Goal: Find specific page/section: Find specific page/section

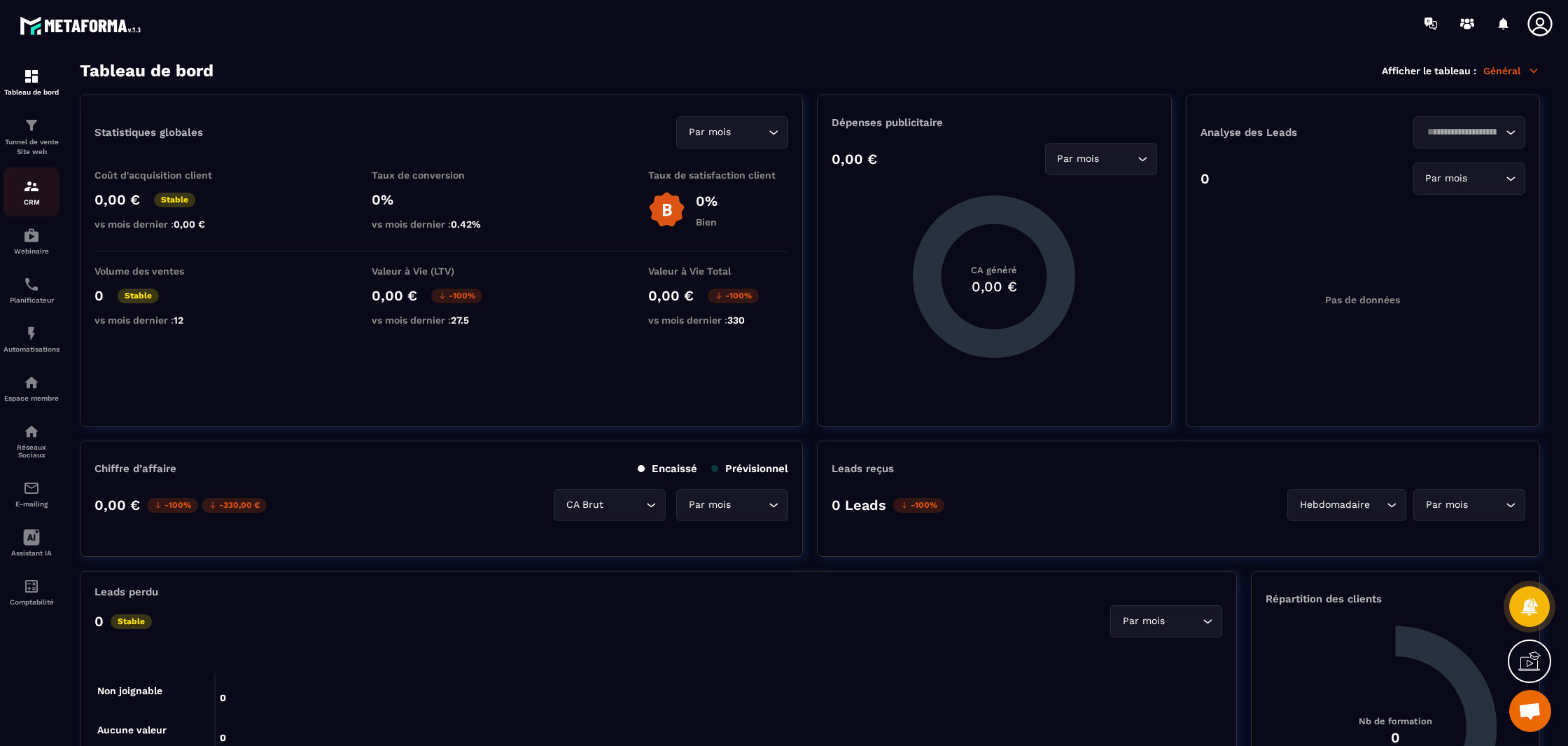
scroll to position [2017, 0]
click at [45, 204] on p "CRM" at bounding box center [31, 202] width 56 height 8
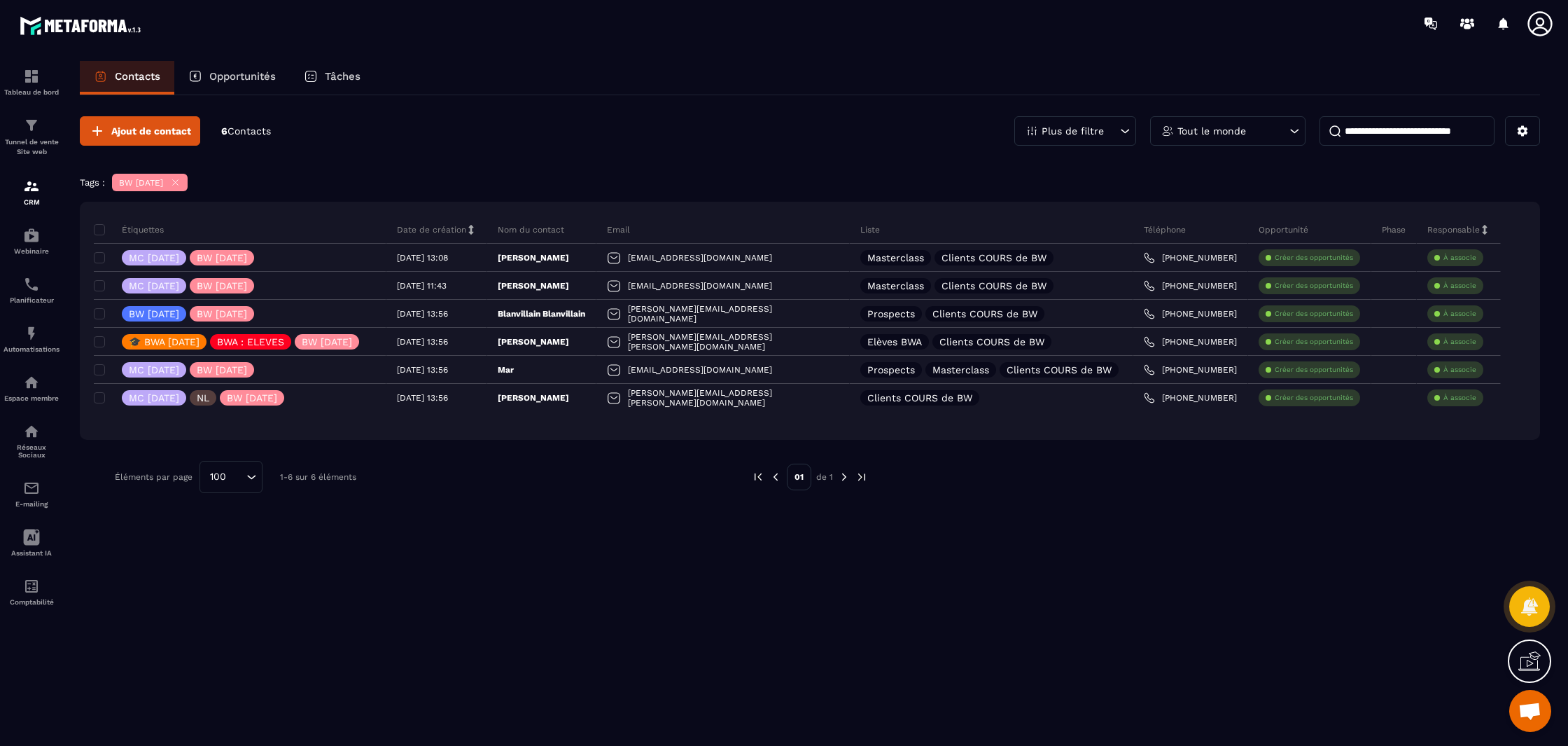
click at [188, 185] on div "BW 28 Sept 25" at bounding box center [150, 182] width 75 height 18
click at [181, 186] on icon at bounding box center [175, 182] width 11 height 11
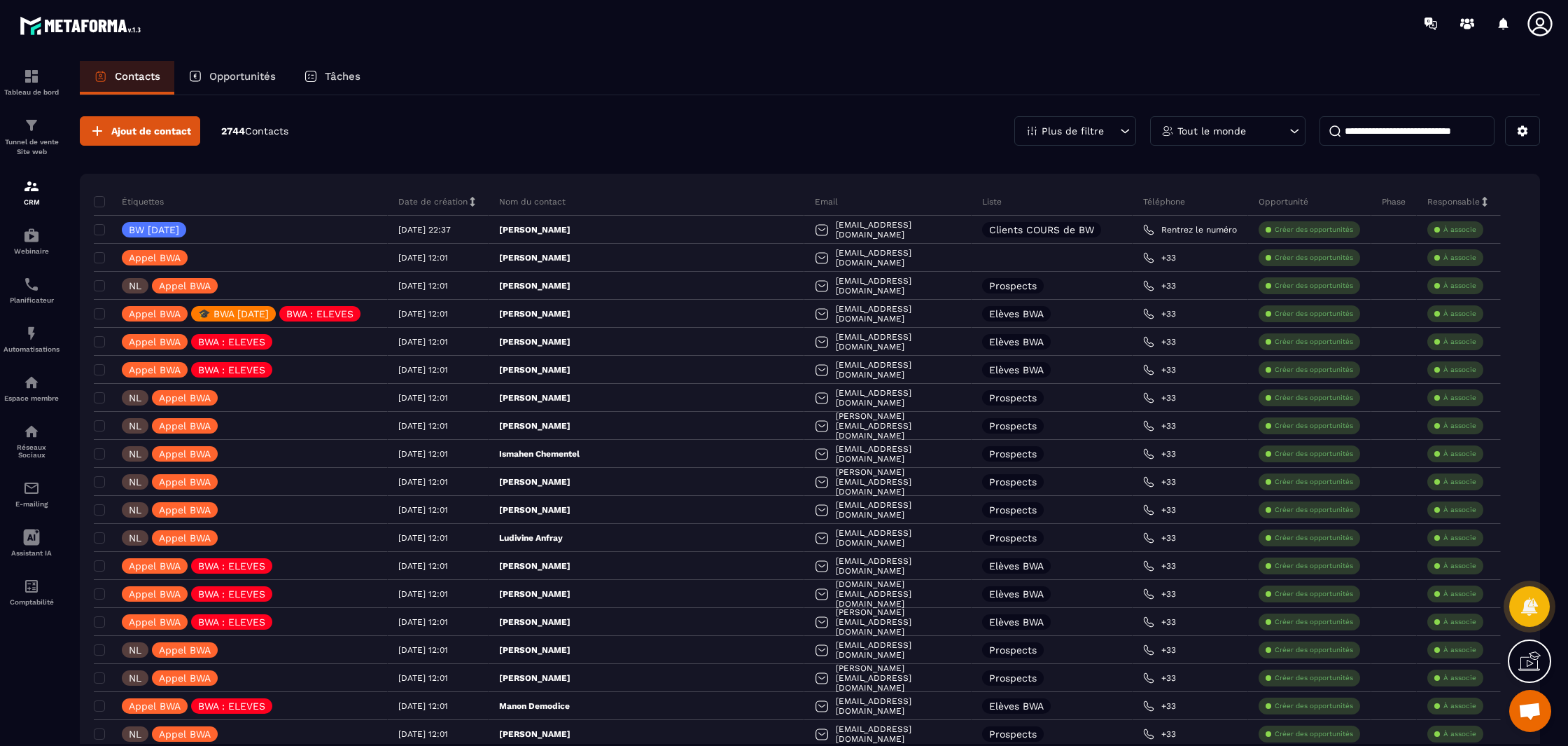
click at [1085, 131] on p "Plus de filtre" at bounding box center [1072, 130] width 62 height 10
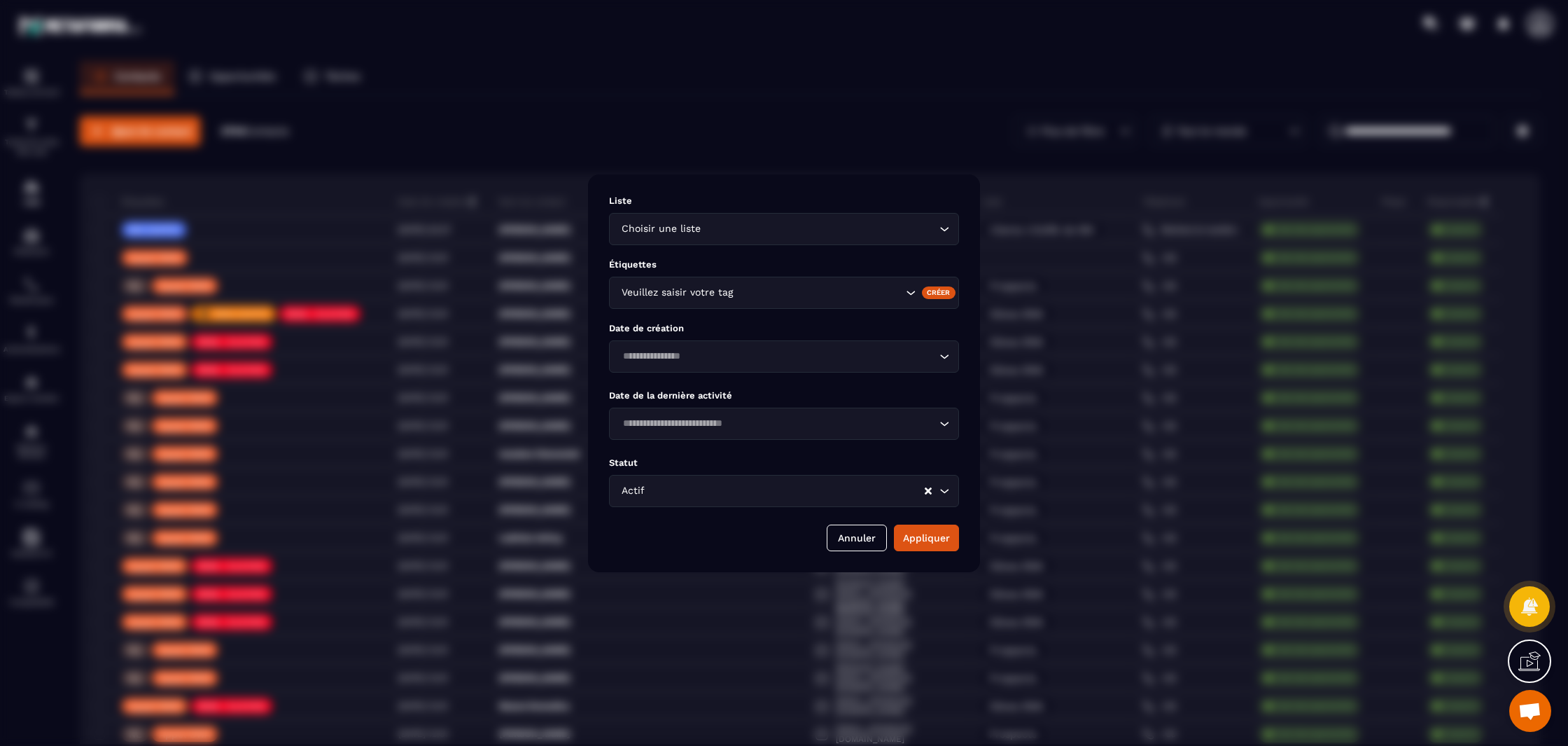
click at [768, 304] on div "Veuillez saisir votre tag" at bounding box center [784, 293] width 350 height 32
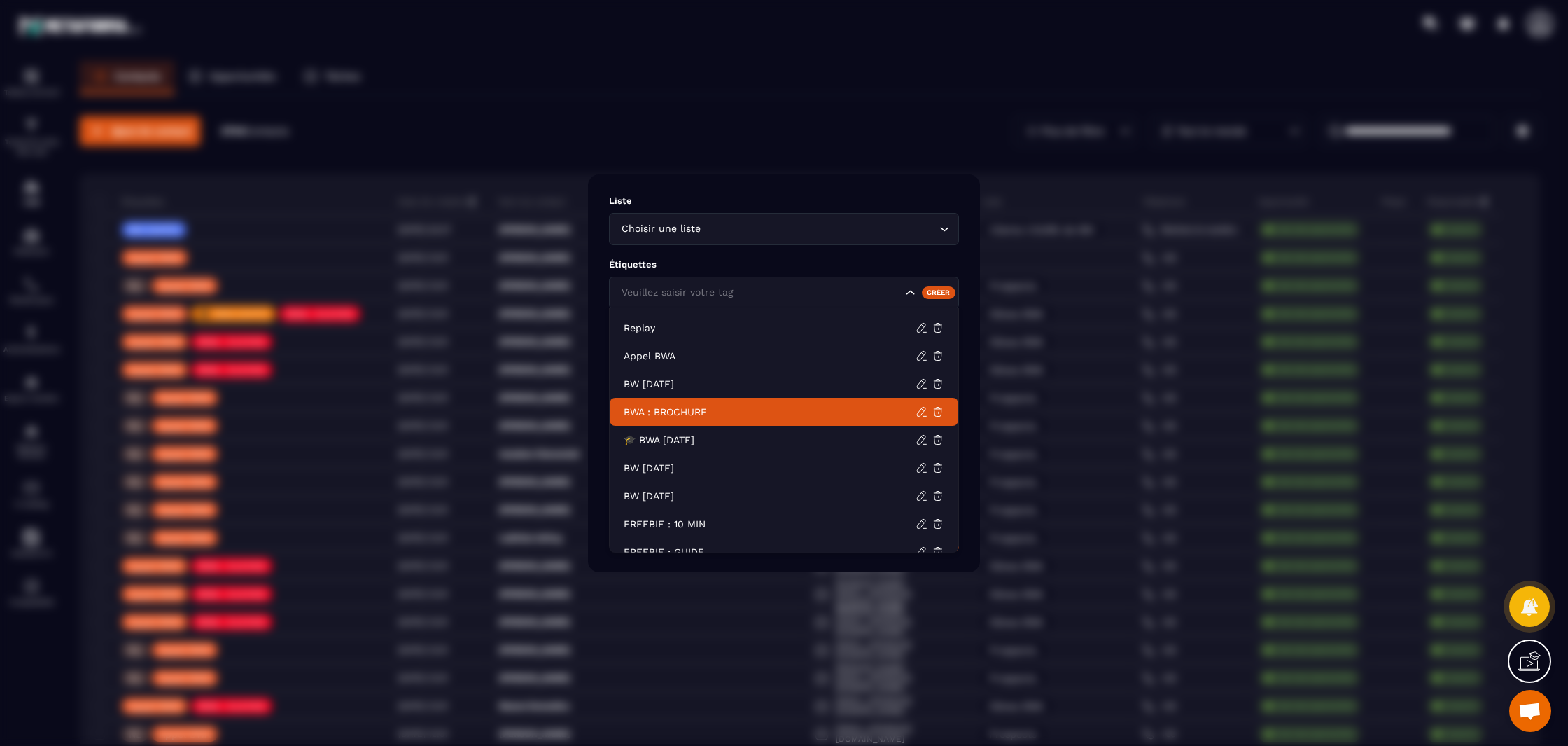
scroll to position [86, 0]
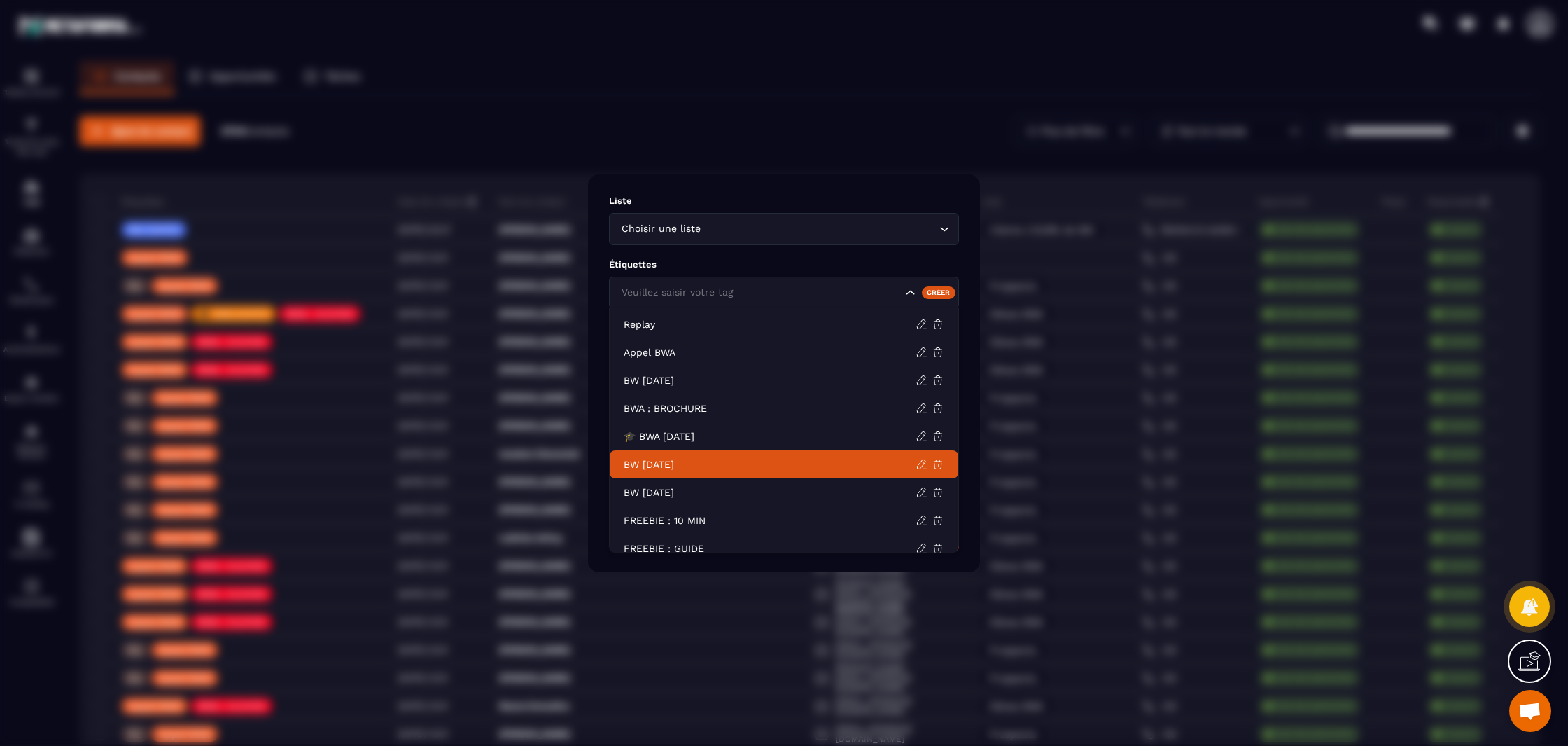
click at [659, 465] on p "BW 28 Sept 25" at bounding box center [770, 465] width 292 height 14
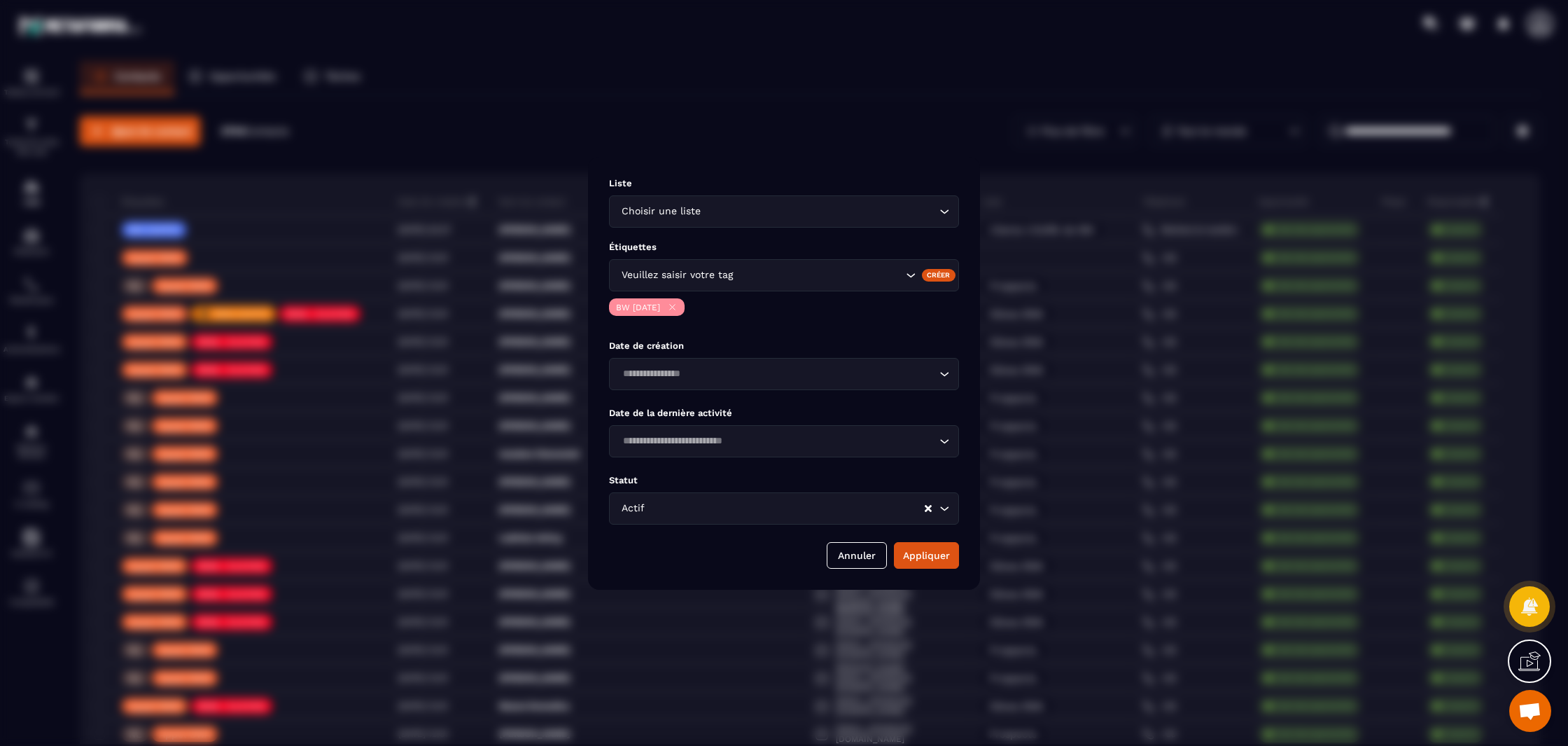
click at [688, 316] on div "BW 28 Sept 25" at bounding box center [784, 309] width 350 height 21
click at [678, 307] on icon "Modal window" at bounding box center [673, 307] width 11 height 11
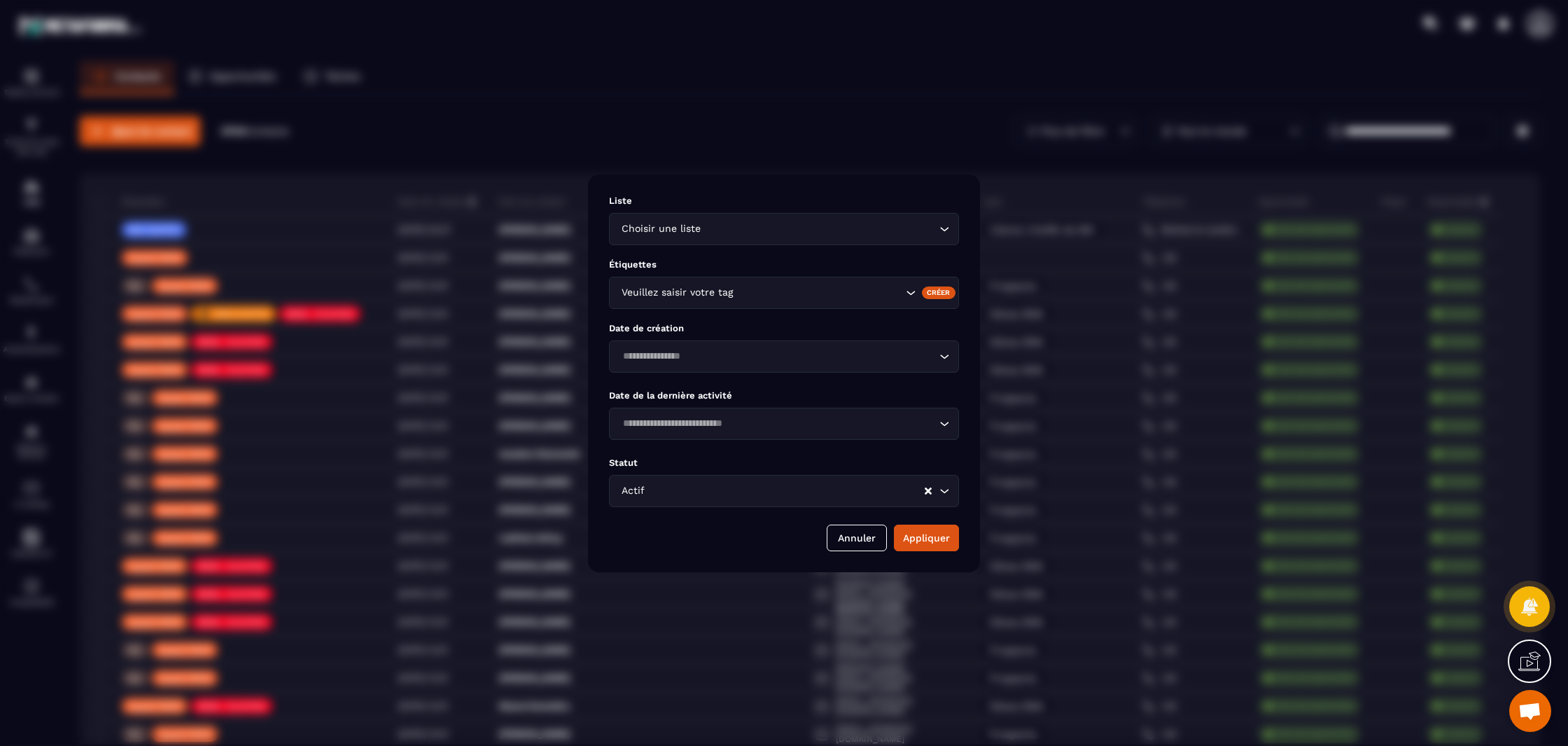
click at [692, 303] on div "Veuillez saisir votre tag" at bounding box center [784, 293] width 350 height 32
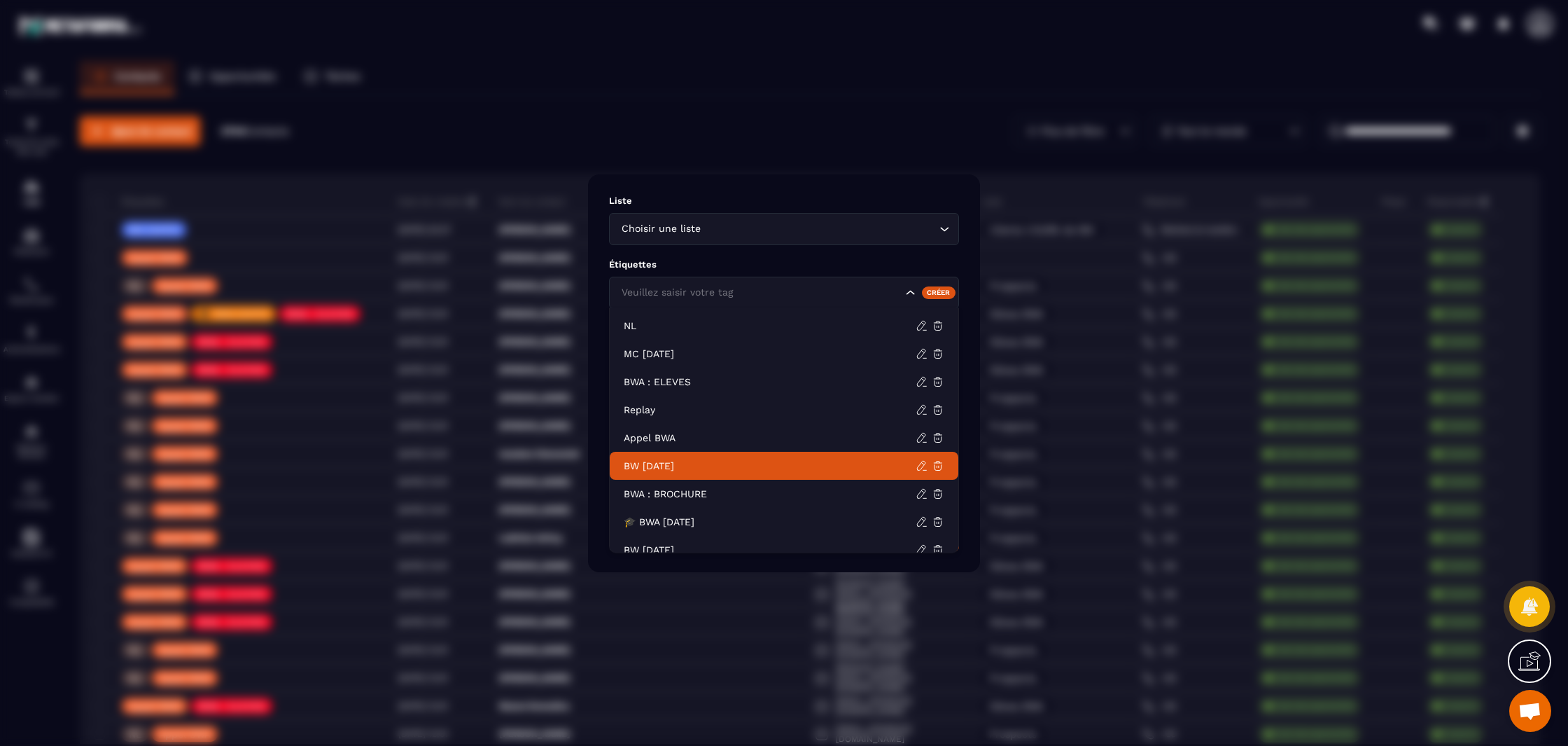
click at [699, 459] on p "BW 25 Sept 2025" at bounding box center [770, 465] width 292 height 14
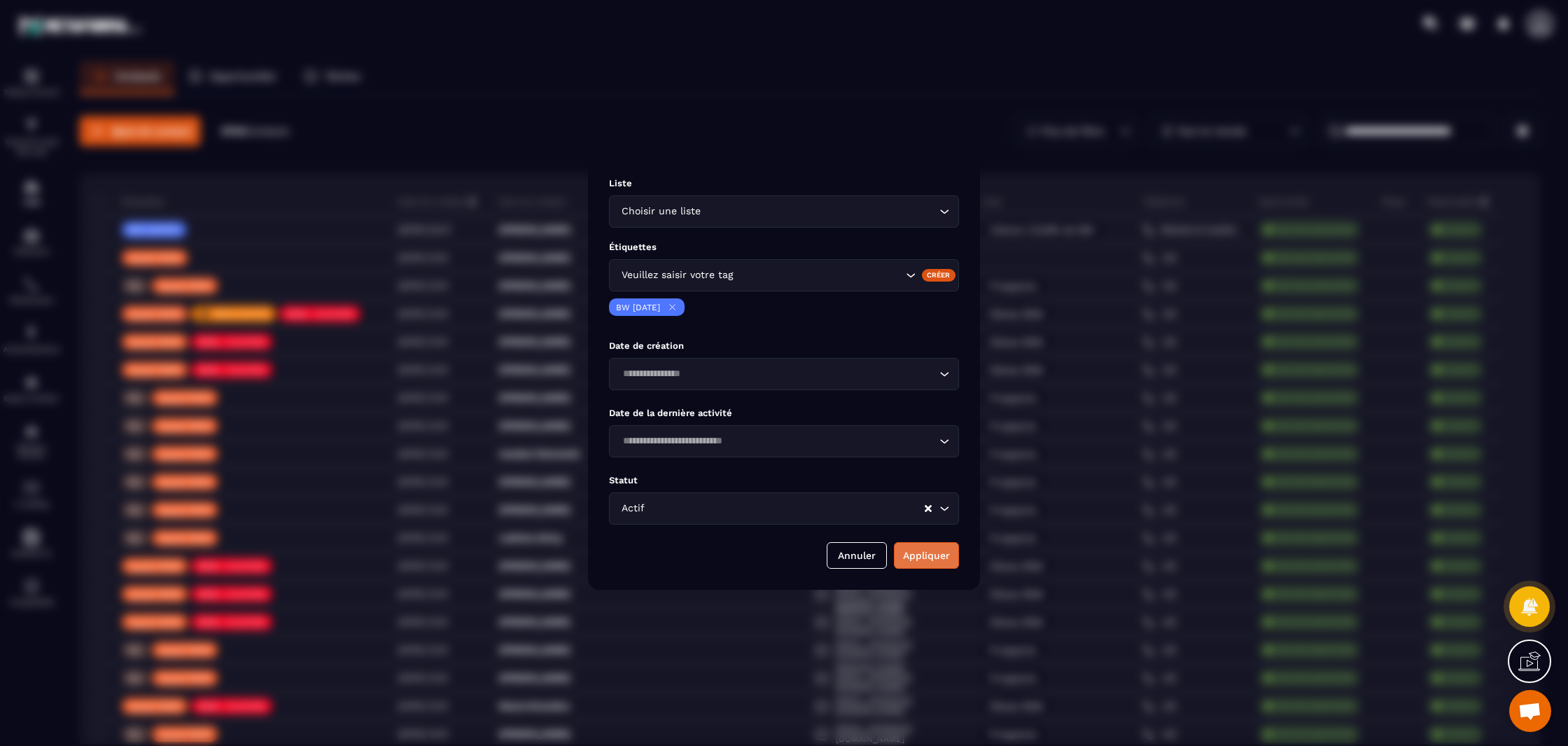
click at [928, 559] on button "Appliquer" at bounding box center [926, 555] width 65 height 27
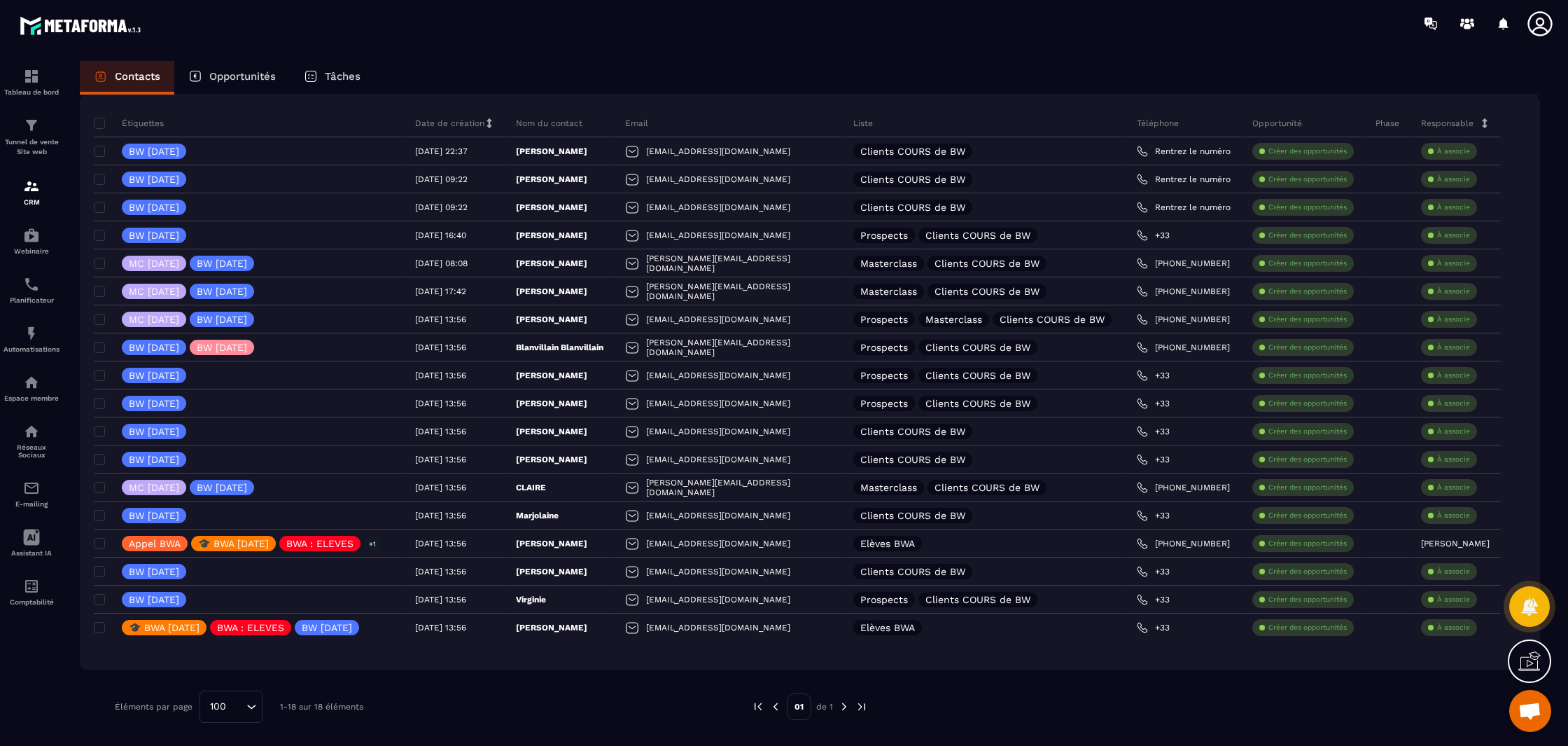
scroll to position [0, 0]
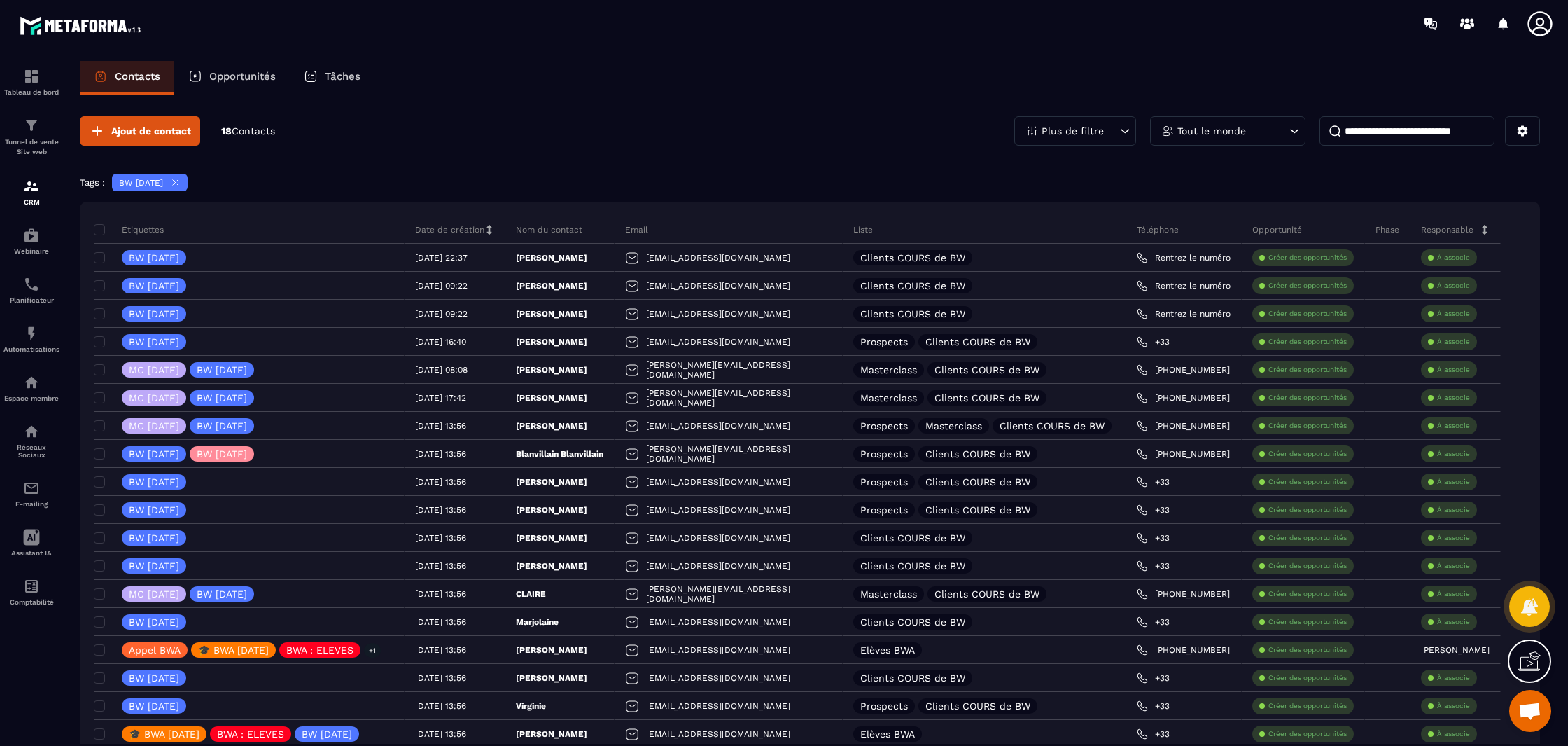
click at [1216, 119] on div "Tout le monde" at bounding box center [1228, 130] width 156 height 29
click at [1401, 134] on input at bounding box center [1407, 130] width 175 height 29
paste input "**********"
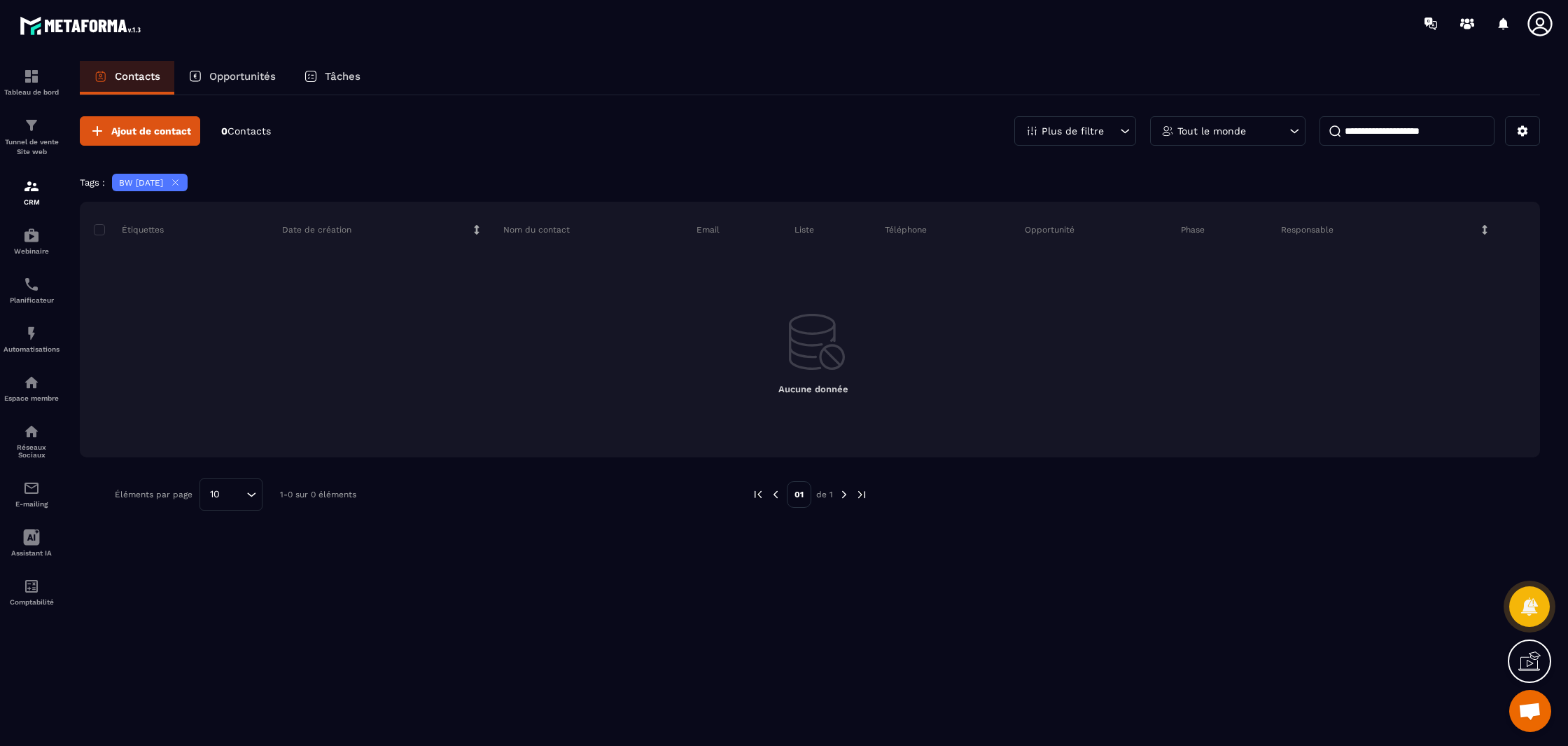
type input "**********"
click at [181, 181] on icon at bounding box center [175, 182] width 11 height 11
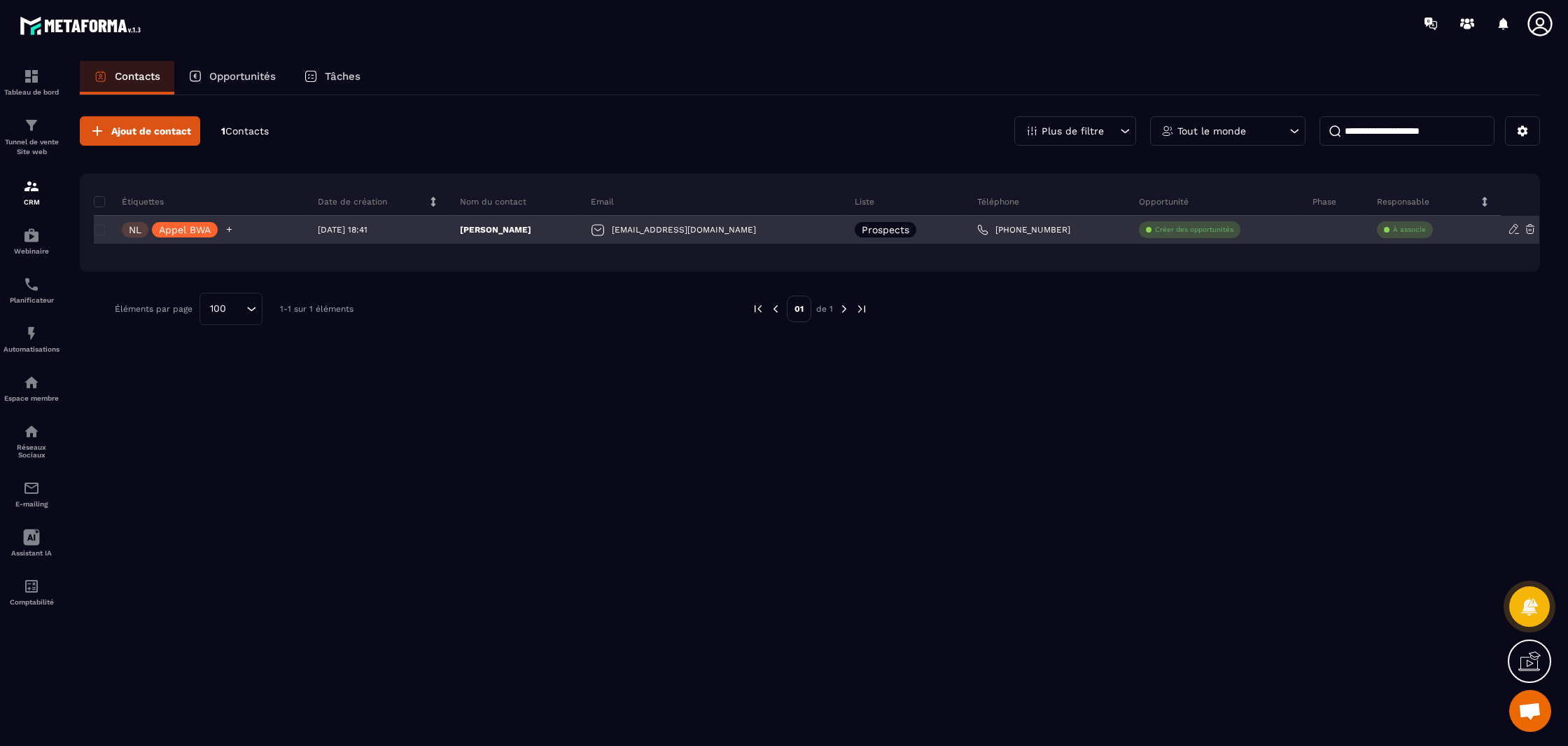
click at [229, 227] on icon at bounding box center [229, 229] width 9 height 9
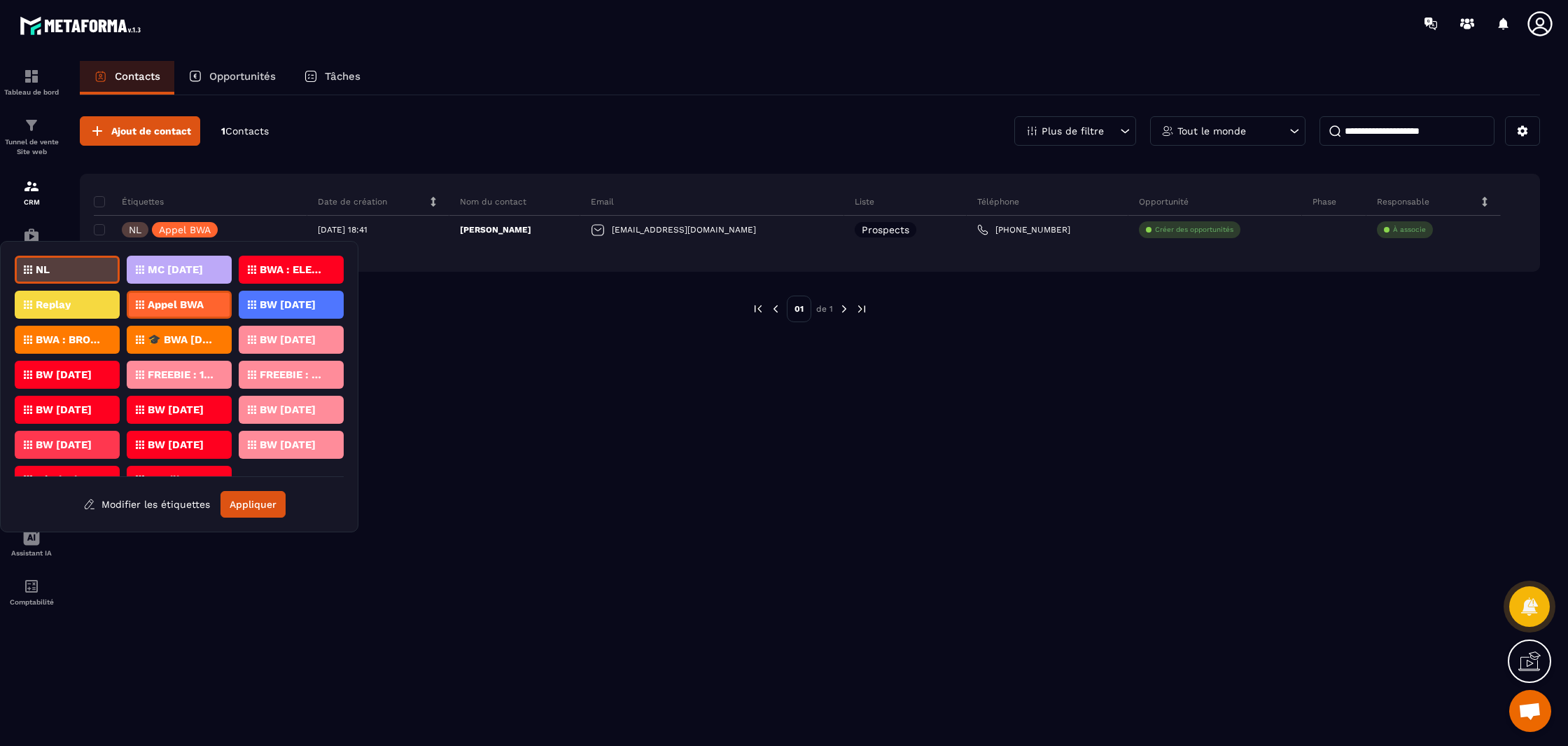
scroll to position [1, 0]
click at [58, 407] on p "BW 09 Oct 2025" at bounding box center [63, 409] width 56 height 10
click at [237, 500] on button "Appliquer" at bounding box center [253, 504] width 65 height 27
